Goal: Transaction & Acquisition: Purchase product/service

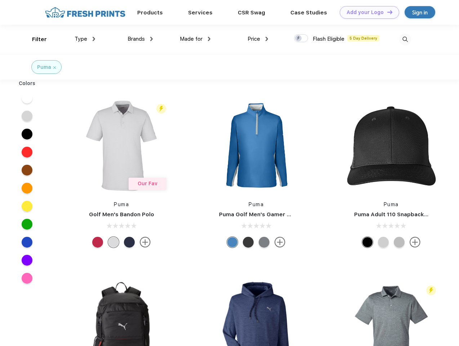
click at [366, 12] on link "Add your Logo Design Tool" at bounding box center [368, 12] width 59 height 13
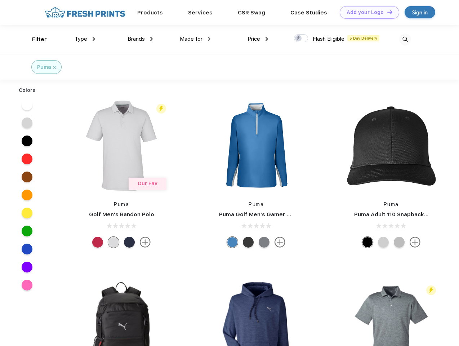
click at [0, 0] on div "Design Tool" at bounding box center [0, 0] width 0 height 0
click at [386, 12] on link "Add your Logo Design Tool" at bounding box center [368, 12] width 59 height 13
click at [35, 39] on div "Filter" at bounding box center [39, 39] width 15 height 8
click at [85, 39] on span "Type" at bounding box center [81, 39] width 13 height 6
click at [140, 39] on span "Brands" at bounding box center [135, 39] width 17 height 6
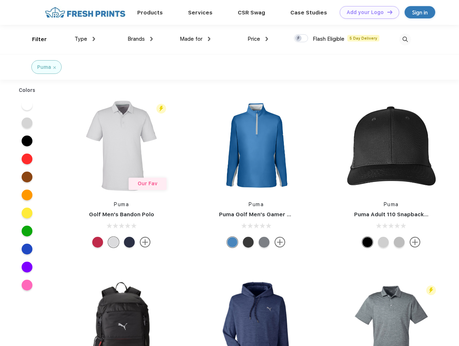
click at [195, 39] on span "Made for" at bounding box center [191, 39] width 23 height 6
click at [258, 39] on span "Price" at bounding box center [253, 39] width 13 height 6
click at [301, 39] on div at bounding box center [301, 38] width 14 height 8
click at [298, 39] on input "checkbox" at bounding box center [296, 36] width 5 height 5
click at [405, 39] on img at bounding box center [405, 39] width 12 height 12
